Goal: Transaction & Acquisition: Purchase product/service

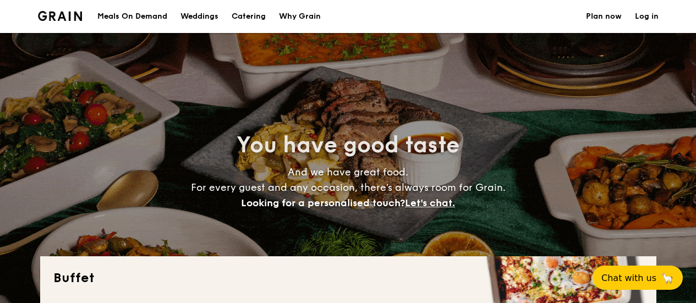
select select
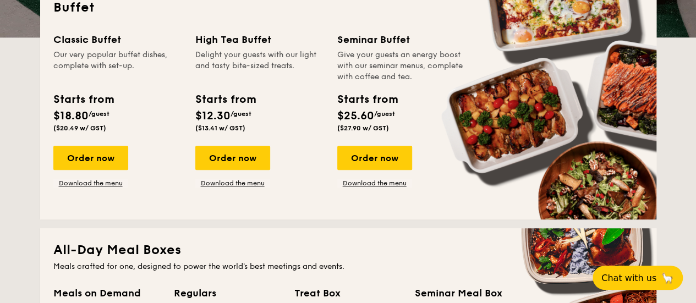
scroll to position [275, 0]
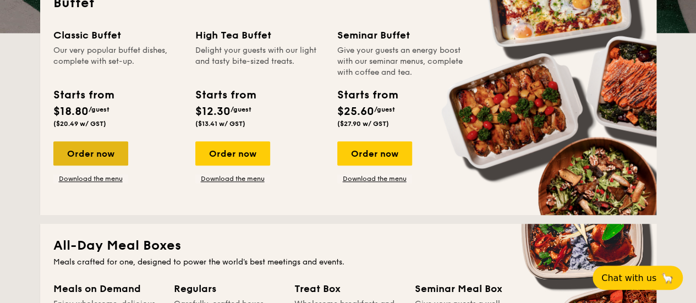
click at [86, 156] on div "Order now" at bounding box center [90, 153] width 75 height 24
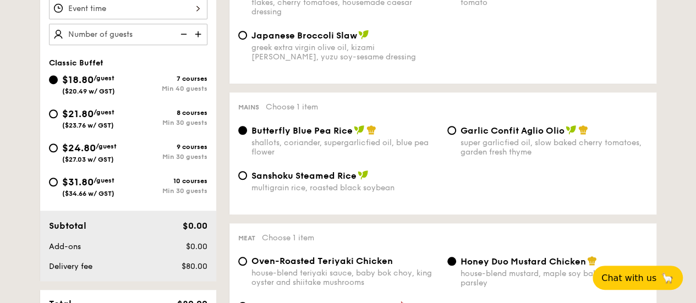
scroll to position [385, 0]
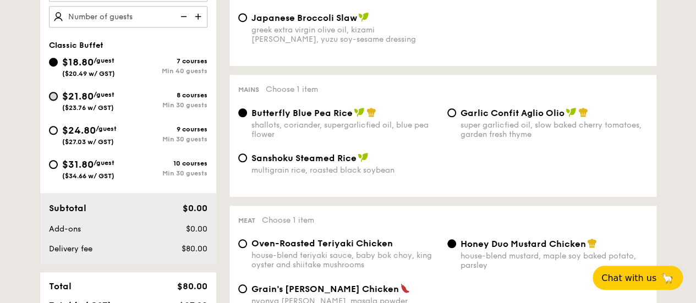
click at [57, 92] on input "$21.80 /guest ($23.76 w/ GST) 8 courses Min 30 guests" at bounding box center [53, 96] width 9 height 9
radio input "true"
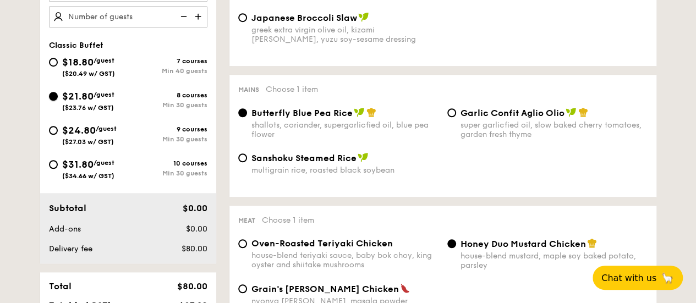
radio input "true"
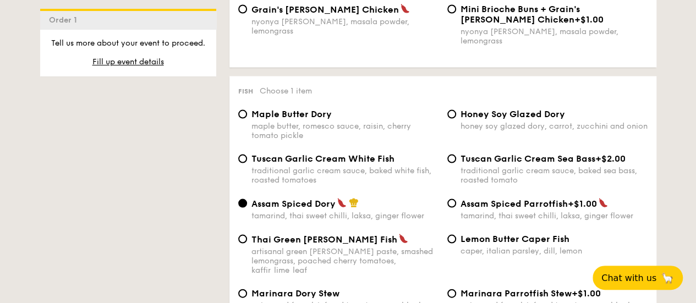
scroll to position [1100, 0]
